Goal: Find specific page/section: Find specific page/section

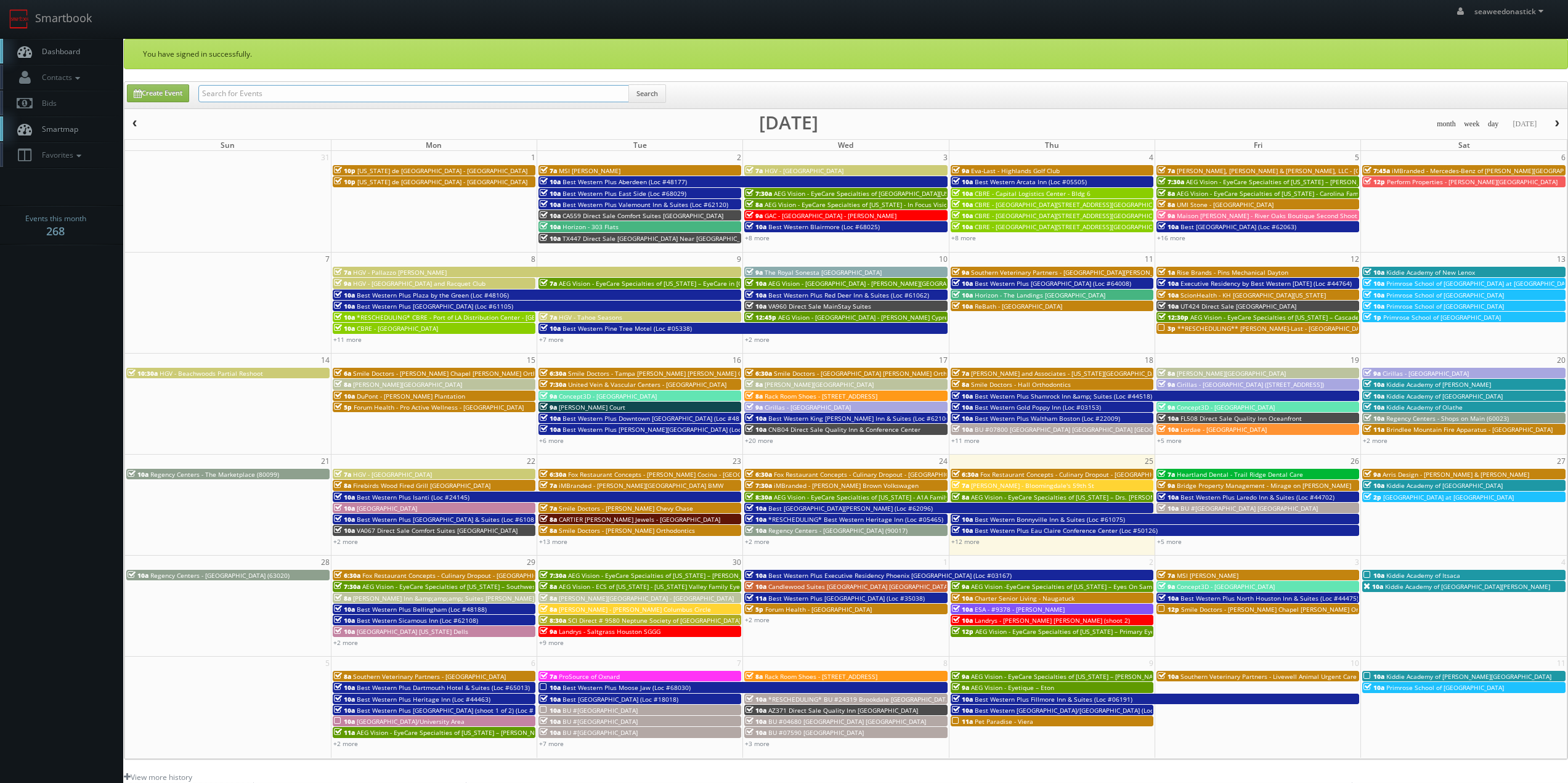
click at [231, 91] on input "text" at bounding box center [414, 94] width 431 height 18
paste input "(09-16-25) United Vein & Vascular Centers - Clear Lake Tour Only"
drag, startPoint x: 242, startPoint y: 95, endPoint x: 87, endPoint y: 108, distance: 155.5
click at [87, 108] on body "Smartbook Toggle Side Navigation Toggle Top Navigation seaweedonastick seaweedo…" at bounding box center [784, 507] width 1568 height 1014
drag, startPoint x: 474, startPoint y: 94, endPoint x: 355, endPoint y: 102, distance: 119.3
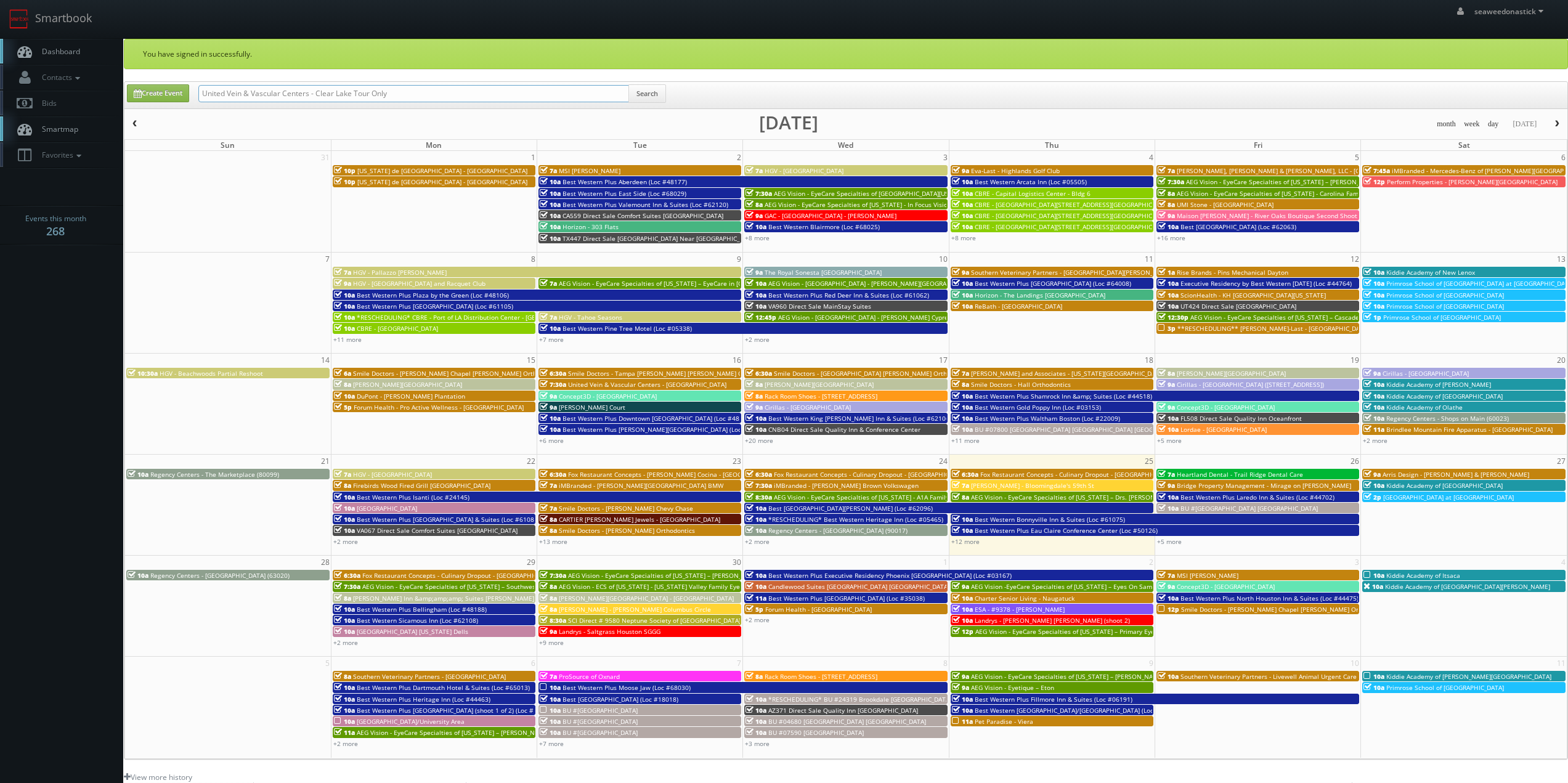
click at [355, 102] on input "United Vein & Vascular Centers - Clear Lake Tour Only" at bounding box center [414, 94] width 431 height 18
type input "United Vein & Vascular Centers - Clear Lake"
click at [641, 95] on button "Search" at bounding box center [647, 93] width 38 height 18
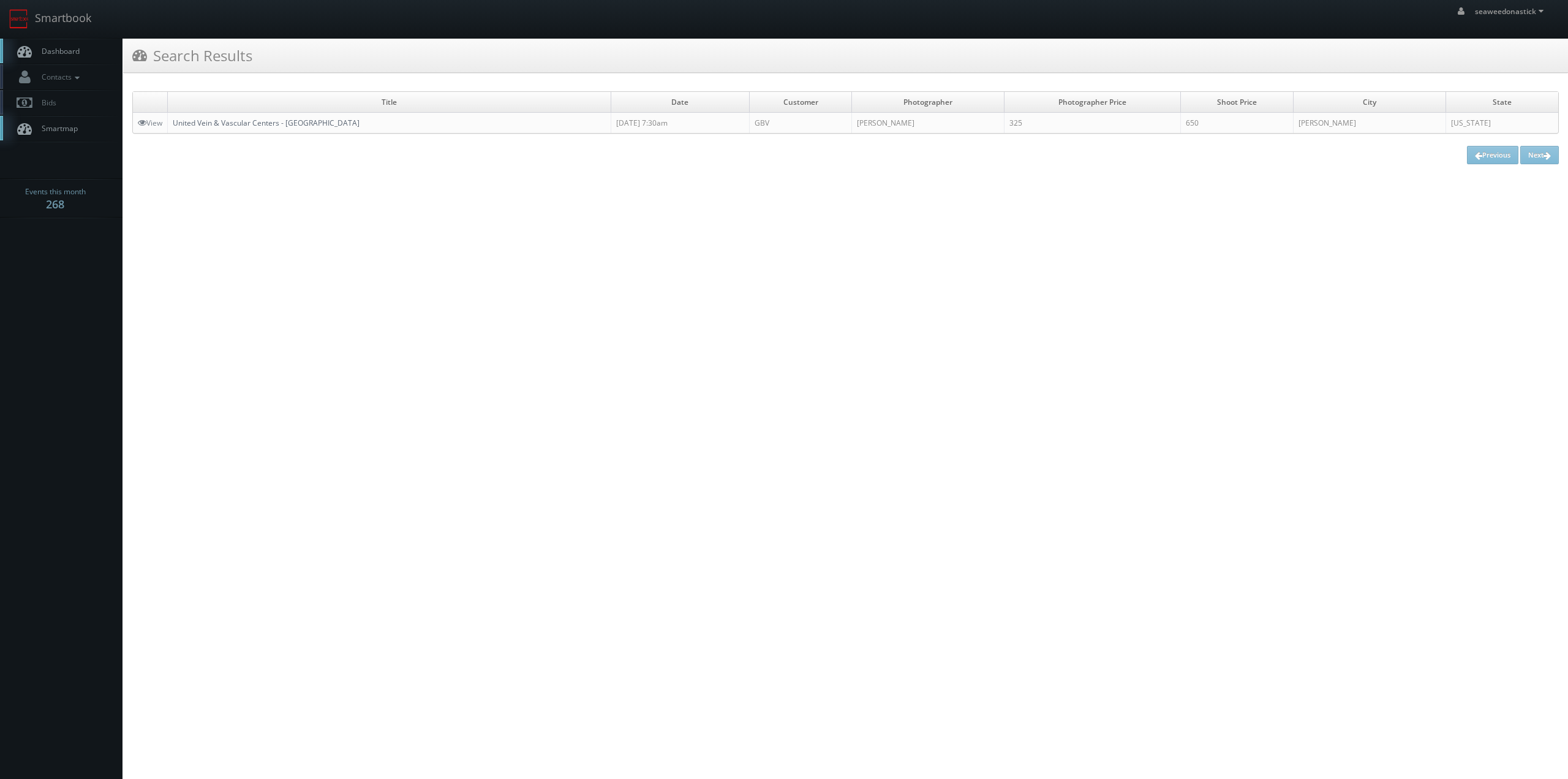
click at [259, 119] on link "United Vein & Vascular Centers - [GEOGRAPHIC_DATA]" at bounding box center [266, 123] width 187 height 10
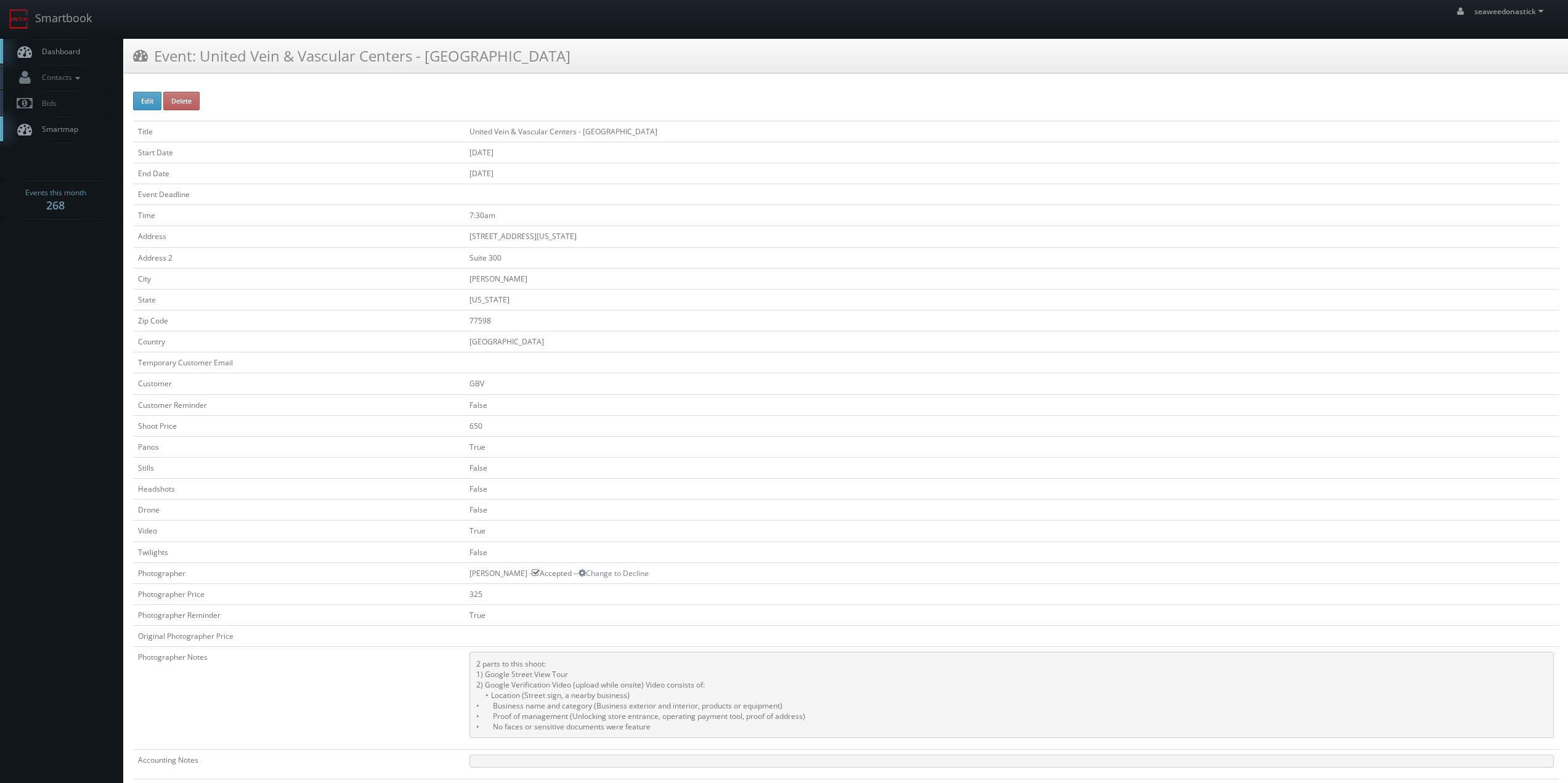
click at [79, 53] on span "Dashboard" at bounding box center [58, 51] width 44 height 10
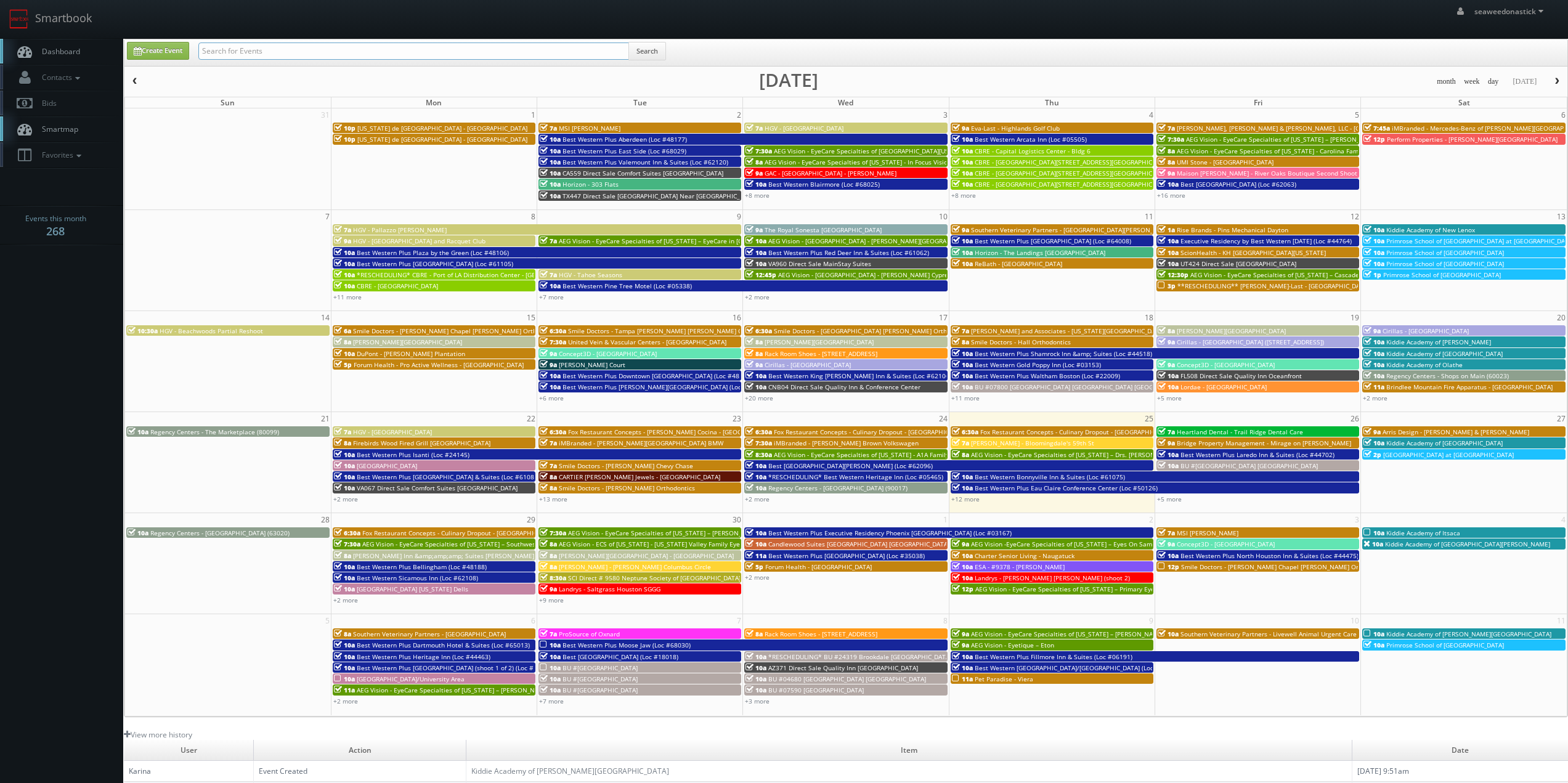
drag, startPoint x: 0, startPoint y: 0, endPoint x: 263, endPoint y: 58, distance: 269.3
click at [263, 58] on input "text" at bounding box center [414, 51] width 431 height 18
paste input "(08-15-25) IN611 Direct Sale Sleep Inn & Suites Merrillville"
click at [243, 53] on input "(08-15-25) IN611 Direct Sale Sleep Inn & Suites Merrillville" at bounding box center [414, 51] width 431 height 18
drag, startPoint x: 241, startPoint y: 52, endPoint x: 161, endPoint y: 71, distance: 82.2
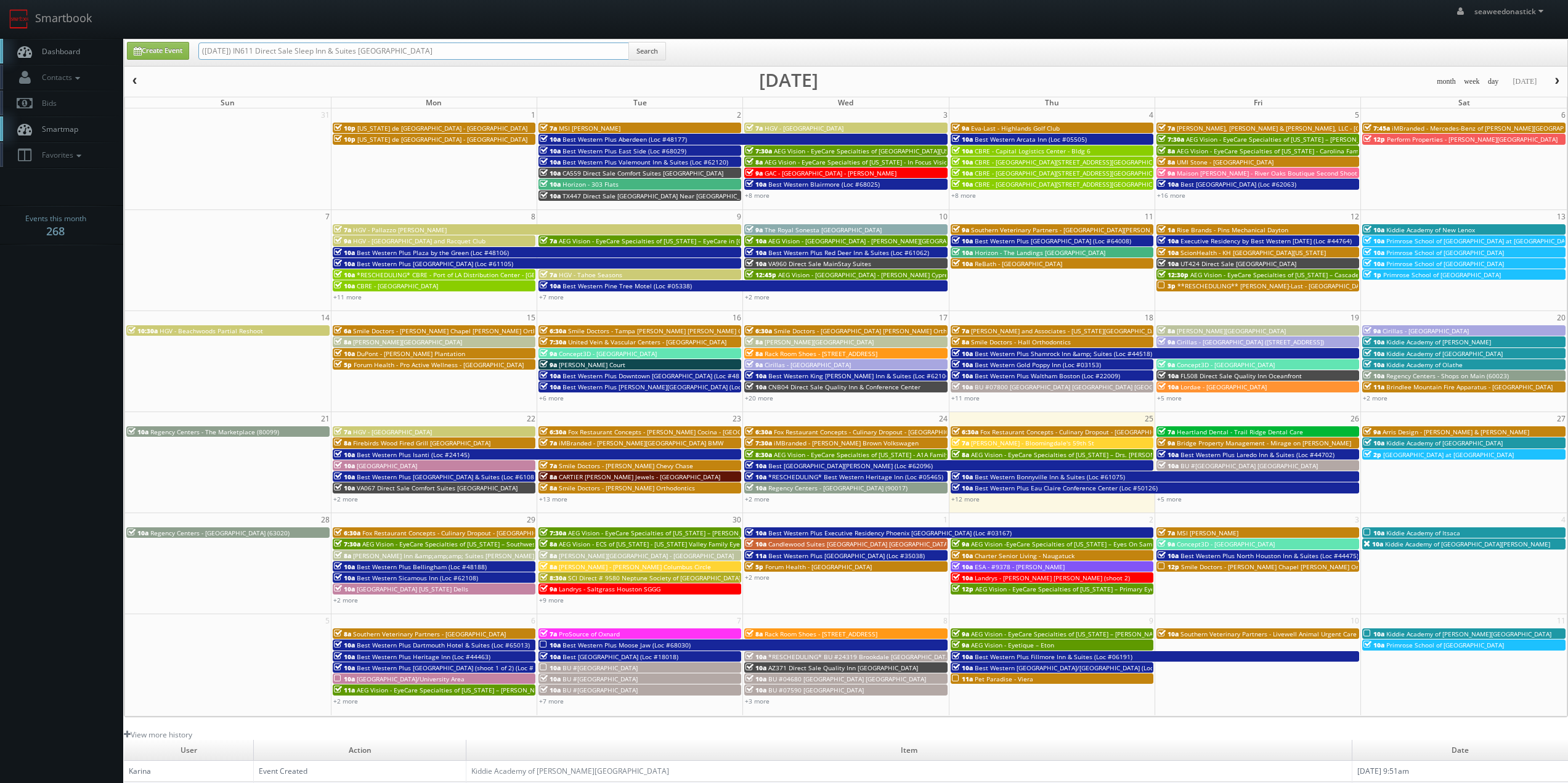
click at [161, 71] on div "Create Event (08-15-25) IN611 Direct Sale Sleep Inn & Suites Merrillville Searc…" at bounding box center [846, 377] width 1444 height 678
type input "IN611 Direct Sale Sleep Inn & Suites [GEOGRAPHIC_DATA]"
click at [665, 53] on button "Search" at bounding box center [647, 50] width 38 height 18
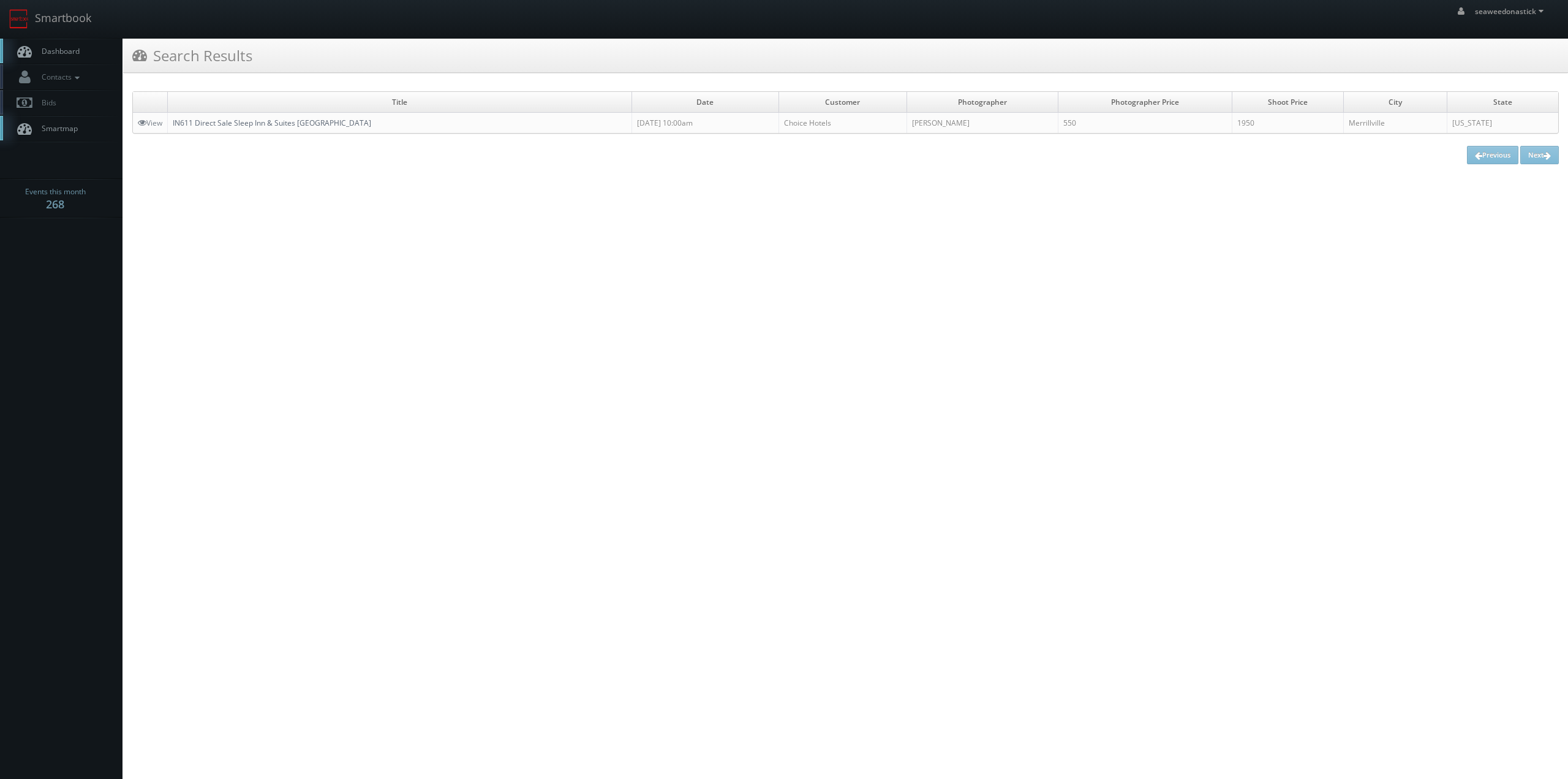
click at [247, 123] on link "IN611 Direct Sale Sleep Inn & Suites [GEOGRAPHIC_DATA]" at bounding box center [272, 123] width 198 height 10
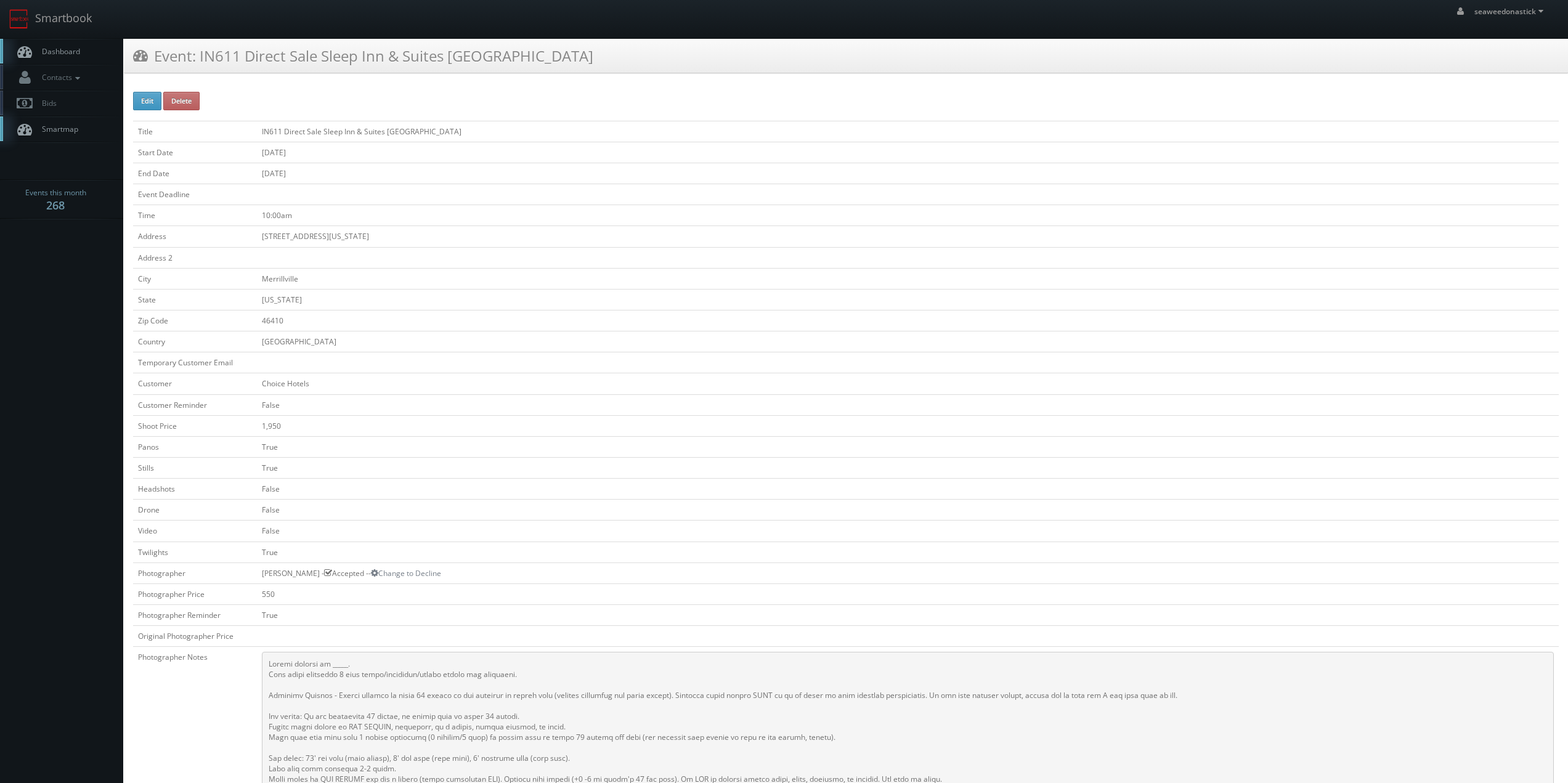
scroll to position [185, 0]
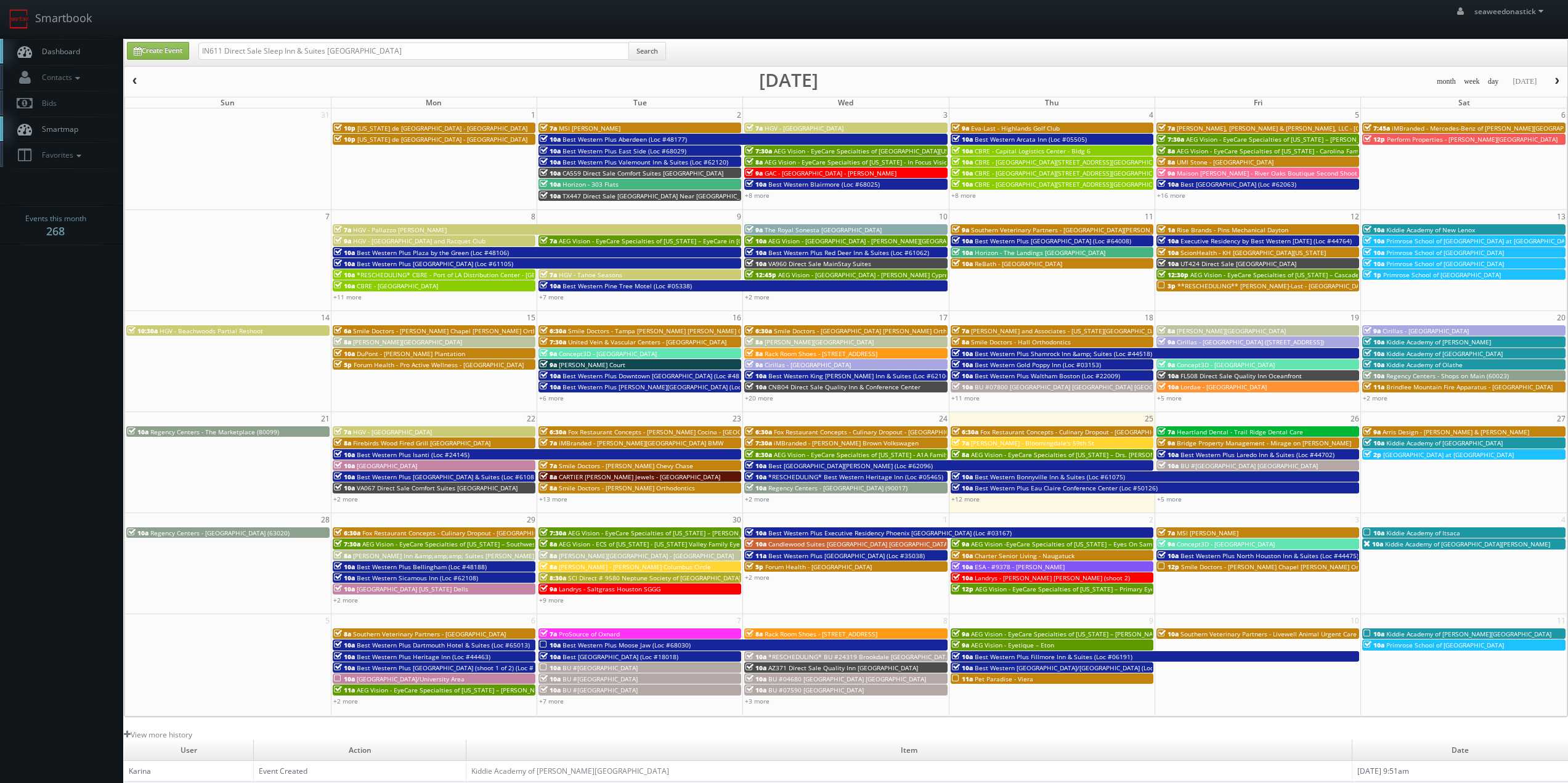
drag, startPoint x: 548, startPoint y: 247, endPoint x: 538, endPoint y: 236, distance: 14.9
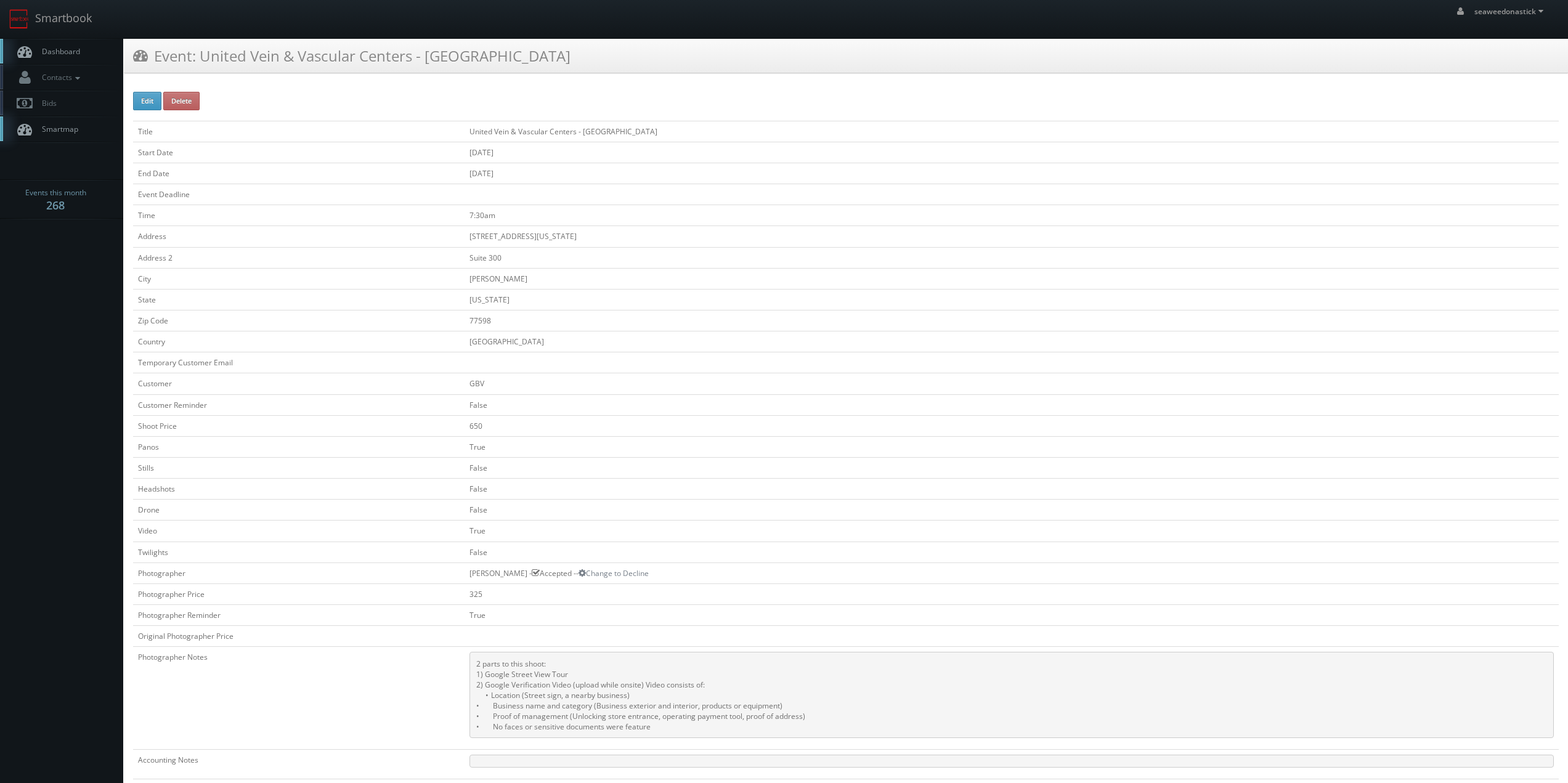
click at [52, 54] on span "Dashboard" at bounding box center [58, 51] width 44 height 10
click at [54, 51] on span "Dashboard" at bounding box center [58, 51] width 44 height 10
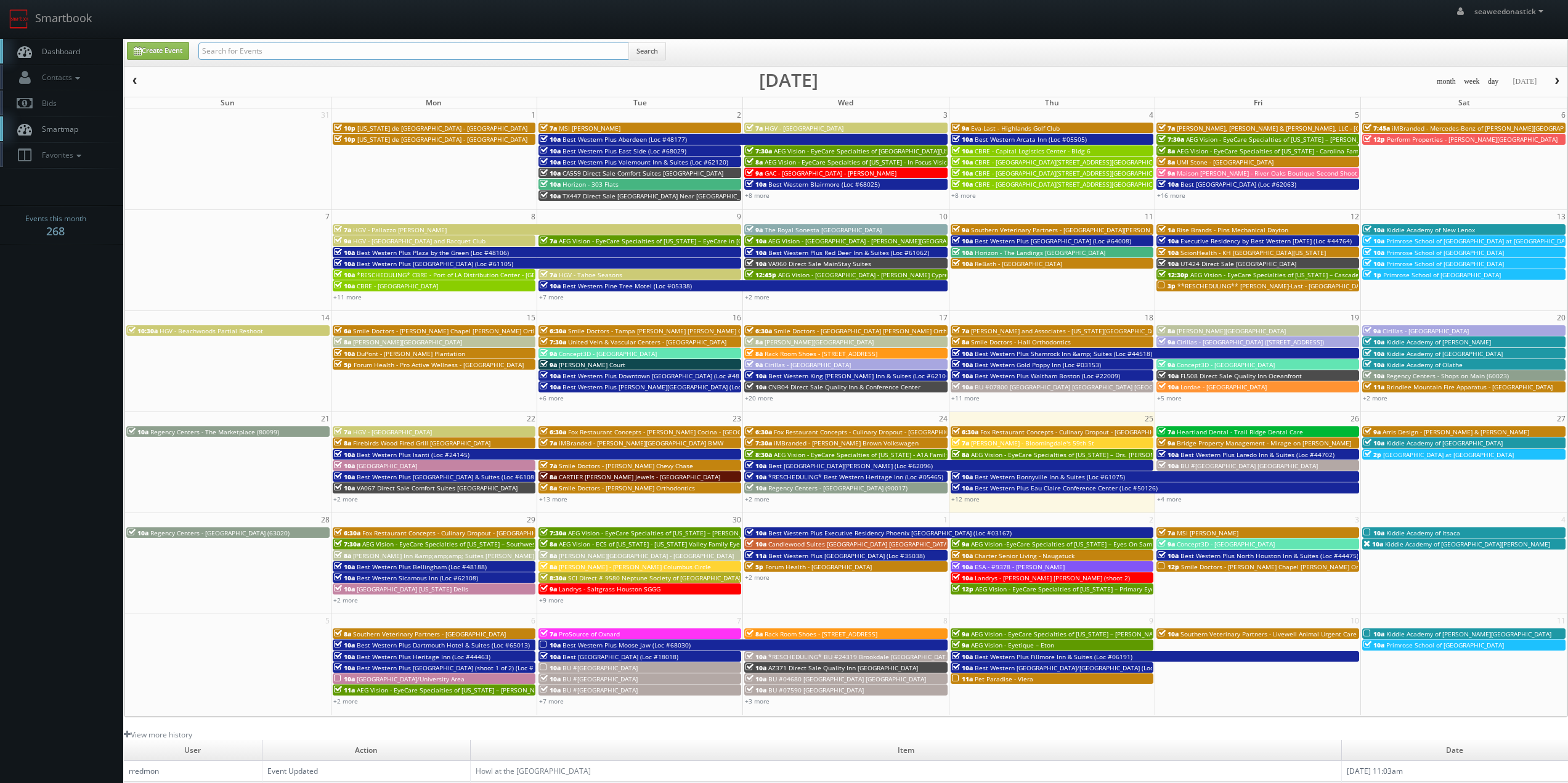
click at [444, 50] on input "text" at bounding box center [414, 51] width 431 height 18
paste input "(08-15-25) IN611 Direct Sale Sleep Inn & Suites Merrillville"
drag, startPoint x: 435, startPoint y: 50, endPoint x: 264, endPoint y: 62, distance: 171.4
click at [264, 62] on div "(08-15-25) IN611 Direct Sale Sleep Inn & Suites Merrillville Search" at bounding box center [432, 54] width 468 height 24
drag, startPoint x: 241, startPoint y: 51, endPoint x: 80, endPoint y: 69, distance: 162.0
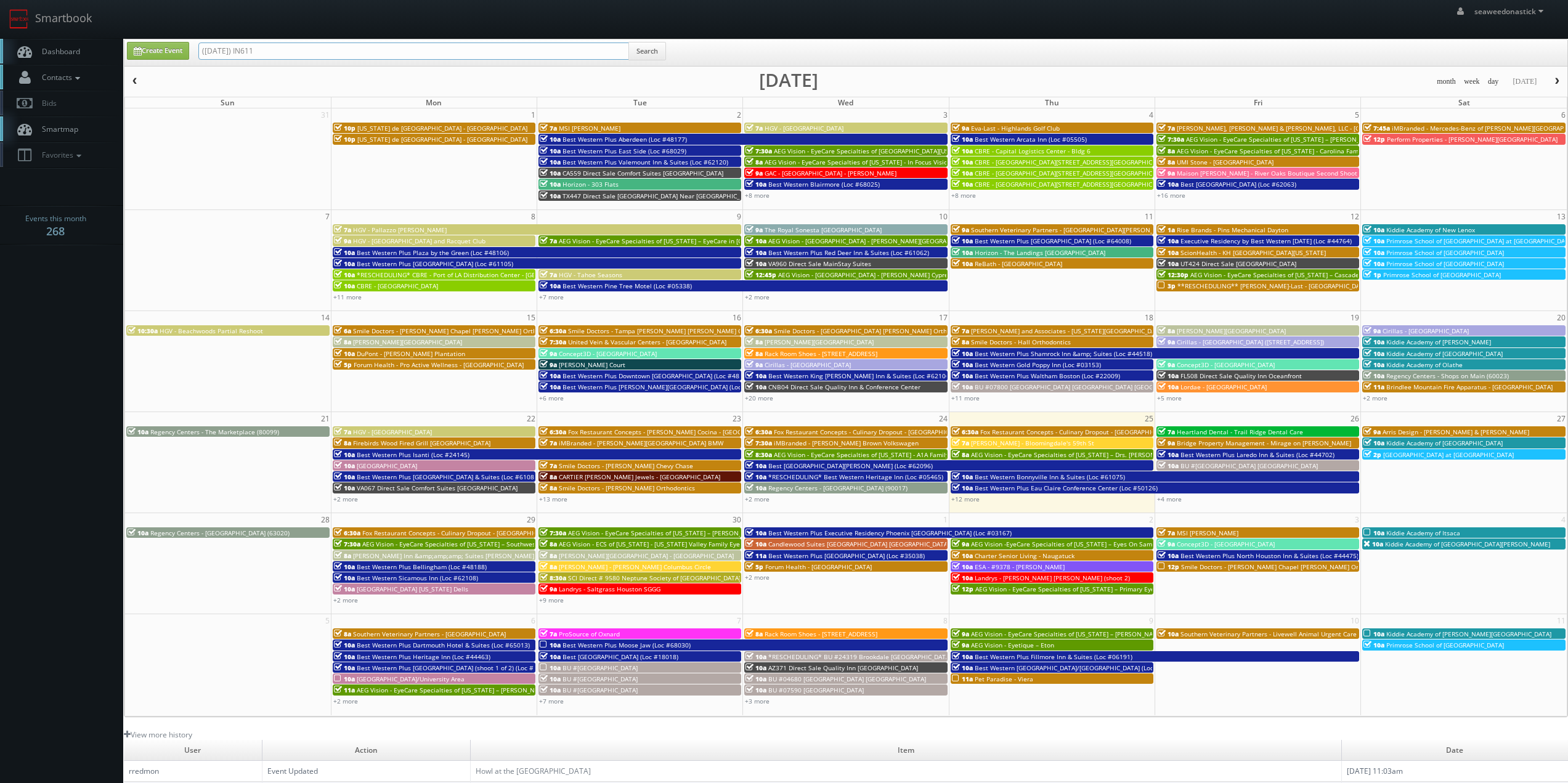
click at [80, 69] on body "Smartbook Toggle Side Navigation Toggle Top Navigation seaweedonastick seaweedo…" at bounding box center [784, 485] width 1568 height 970
type input "IN611"
click at [651, 49] on button "Search" at bounding box center [647, 50] width 38 height 18
click at [650, 44] on button "Search" at bounding box center [647, 50] width 38 height 18
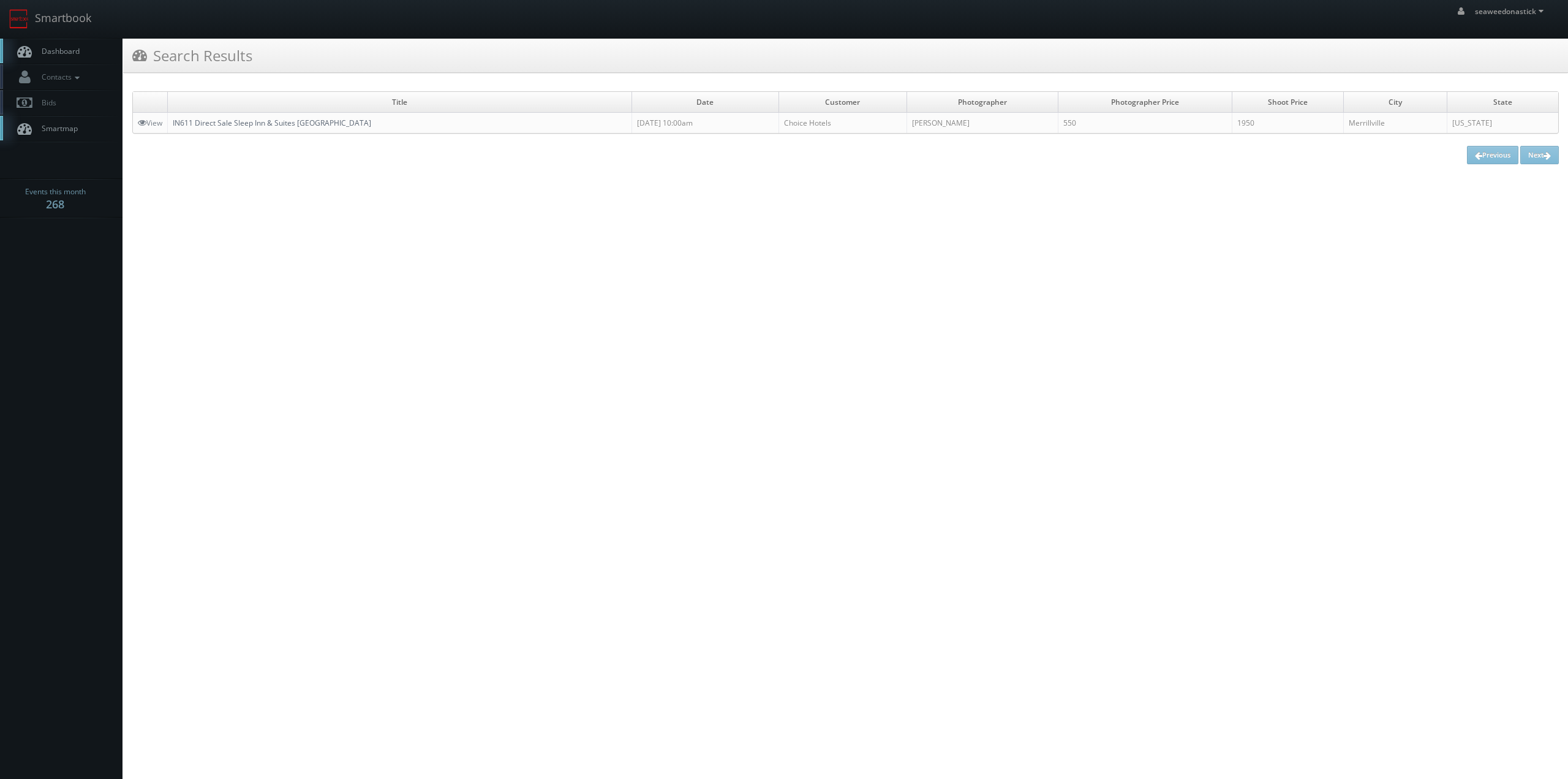
click at [302, 121] on link "IN611 Direct Sale Sleep Inn & Suites [GEOGRAPHIC_DATA]" at bounding box center [272, 123] width 198 height 10
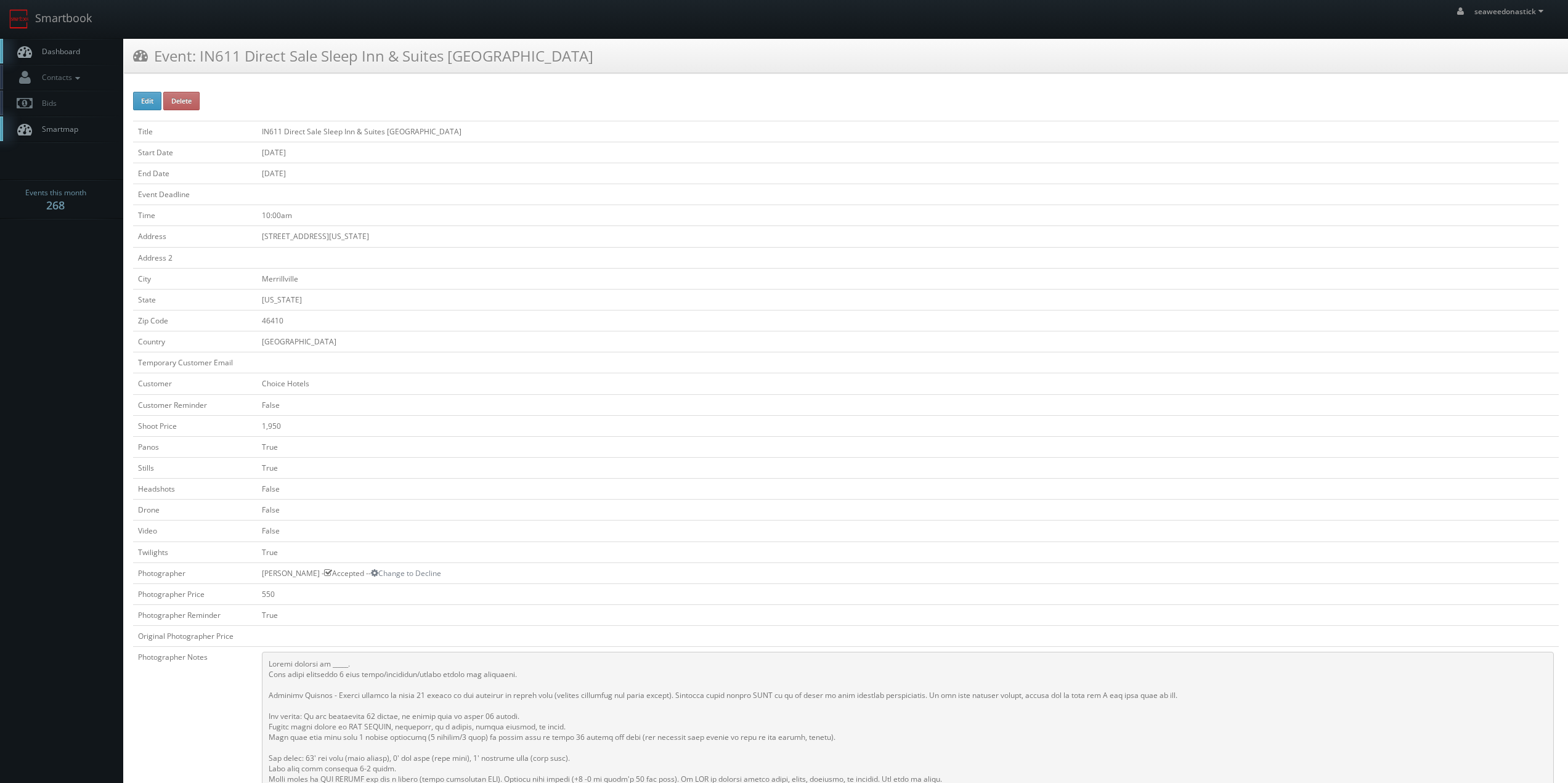
click at [974, 275] on td "Merrillville" at bounding box center [908, 279] width 1302 height 21
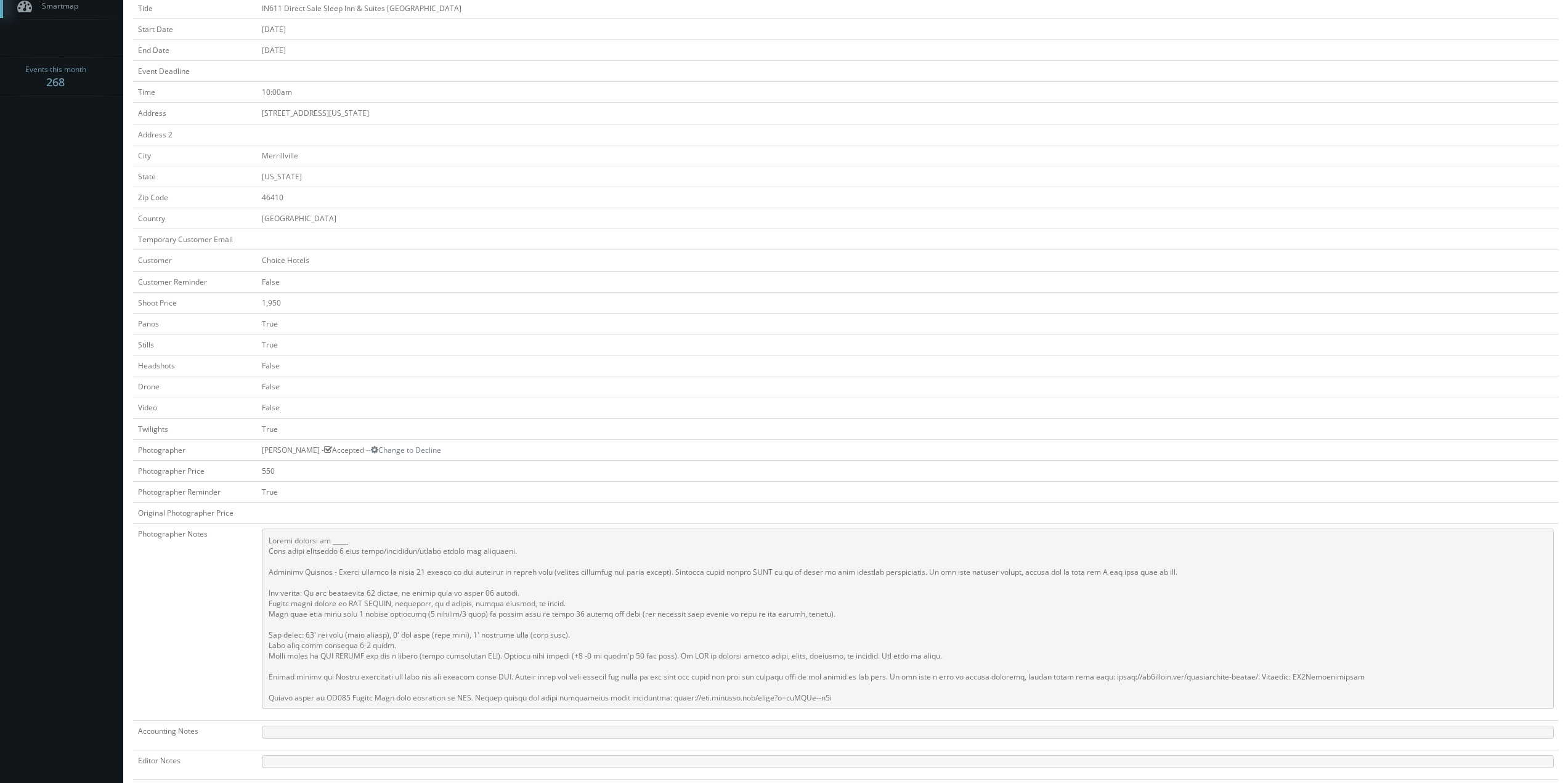
click at [474, 282] on td "False" at bounding box center [908, 281] width 1302 height 21
click at [663, 201] on td "46410" at bounding box center [908, 197] width 1302 height 21
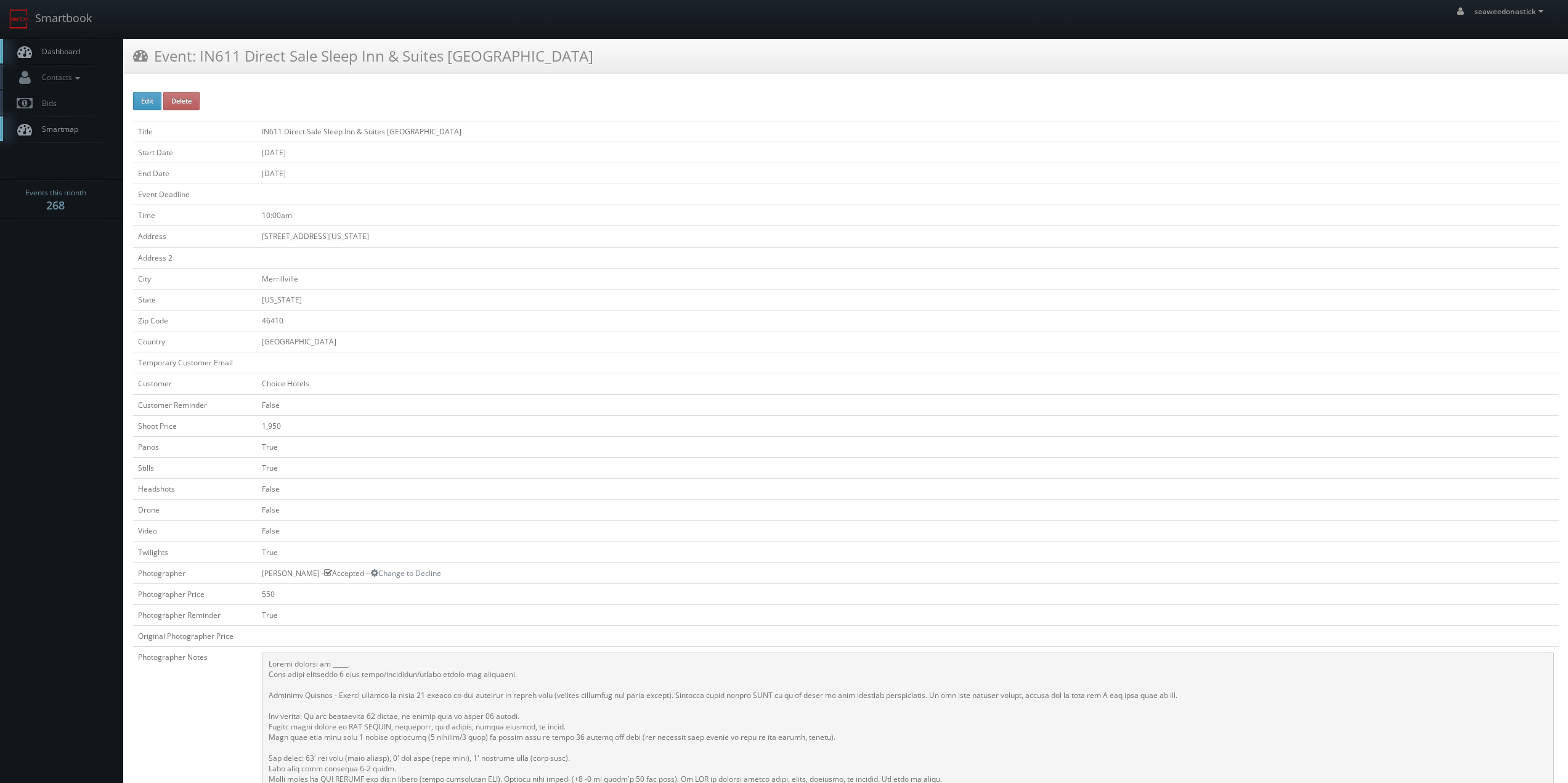
scroll to position [308, 0]
